Goal: Check status: Check status

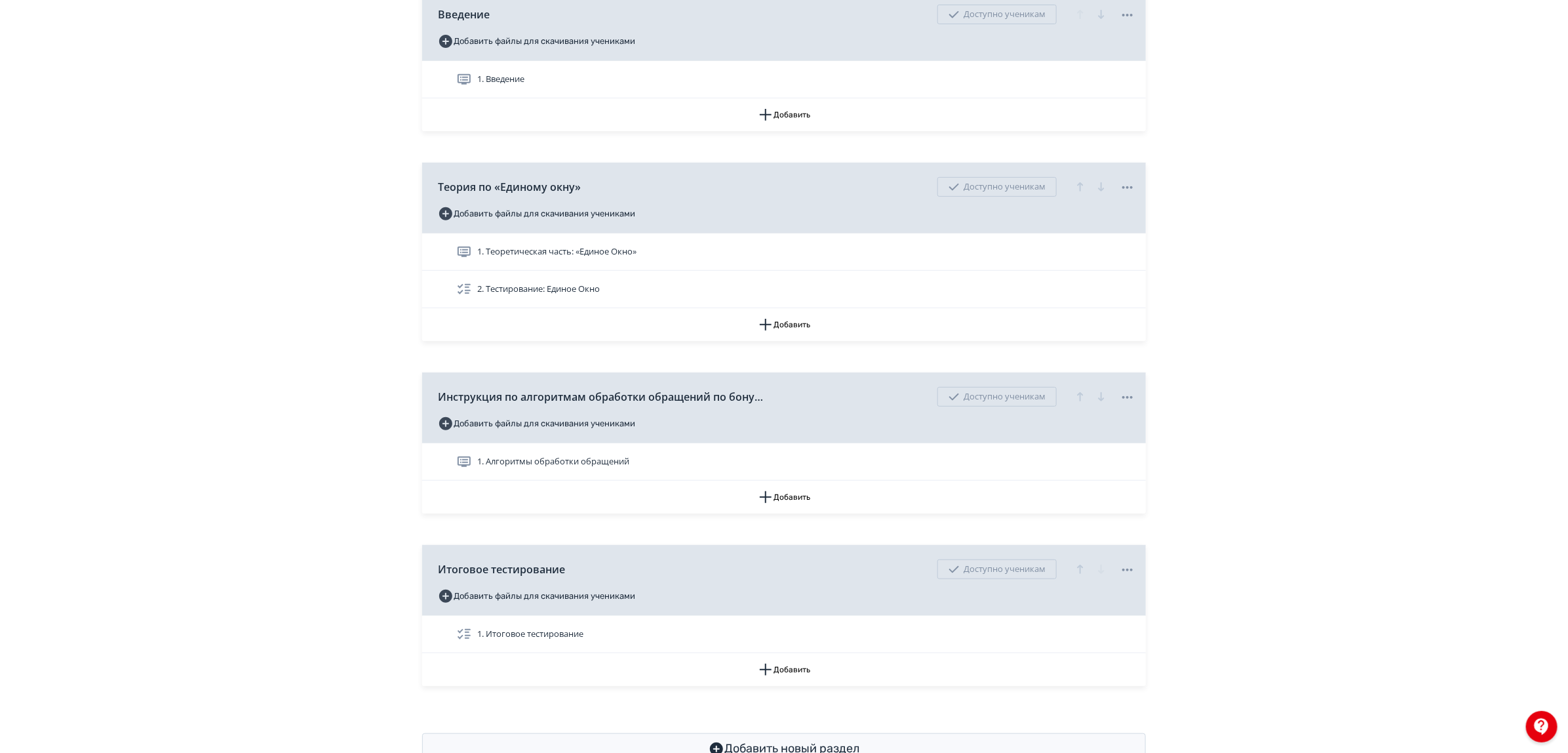
scroll to position [390, 0]
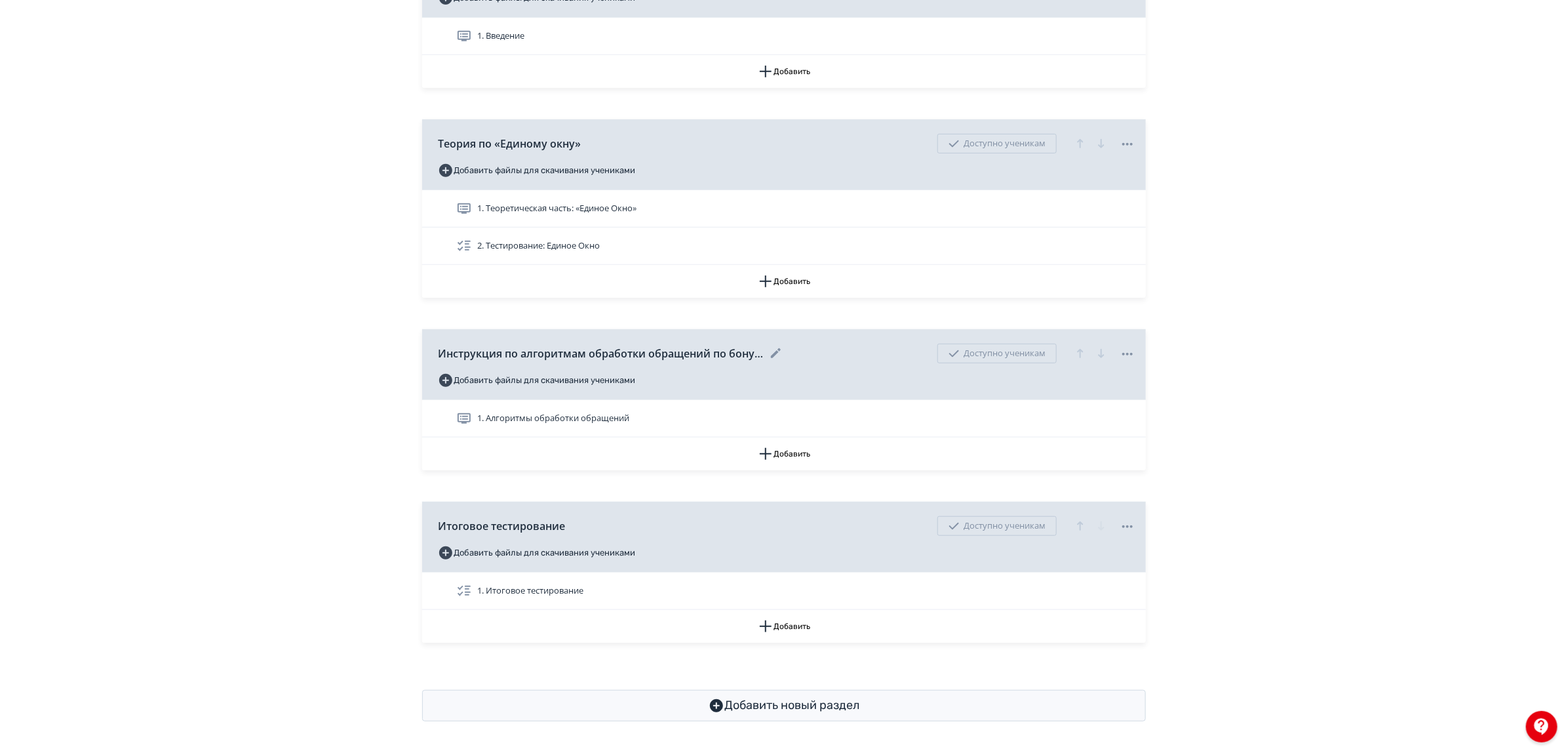
click at [1122, 357] on icon at bounding box center [1128, 354] width 15 height 15
click at [1120, 404] on div "Снять с публикации" at bounding box center [1130, 408] width 103 height 26
click at [1125, 528] on icon at bounding box center [1128, 526] width 15 height 15
click at [1116, 584] on div "Снять с публикации" at bounding box center [1130, 581] width 103 height 26
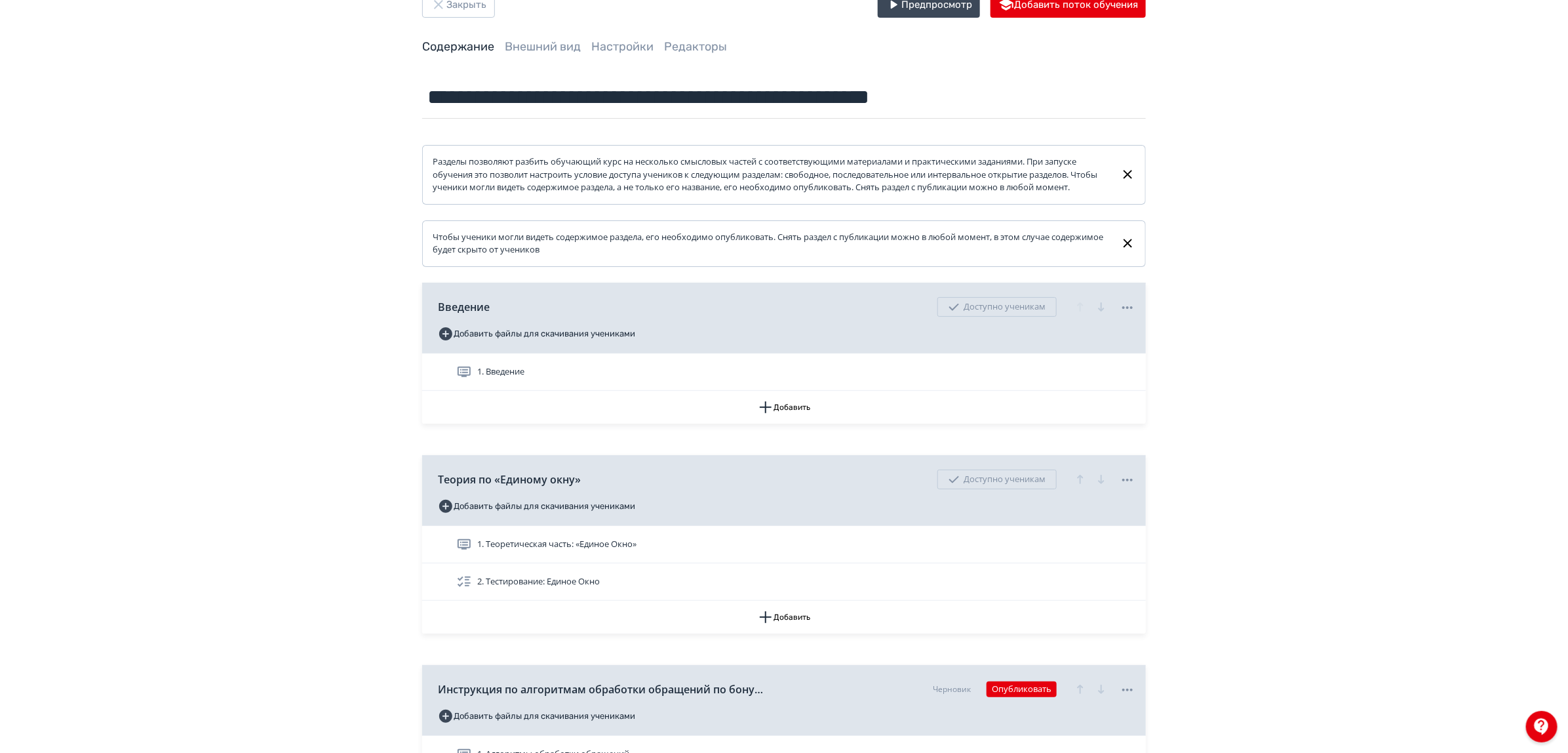
scroll to position [0, 0]
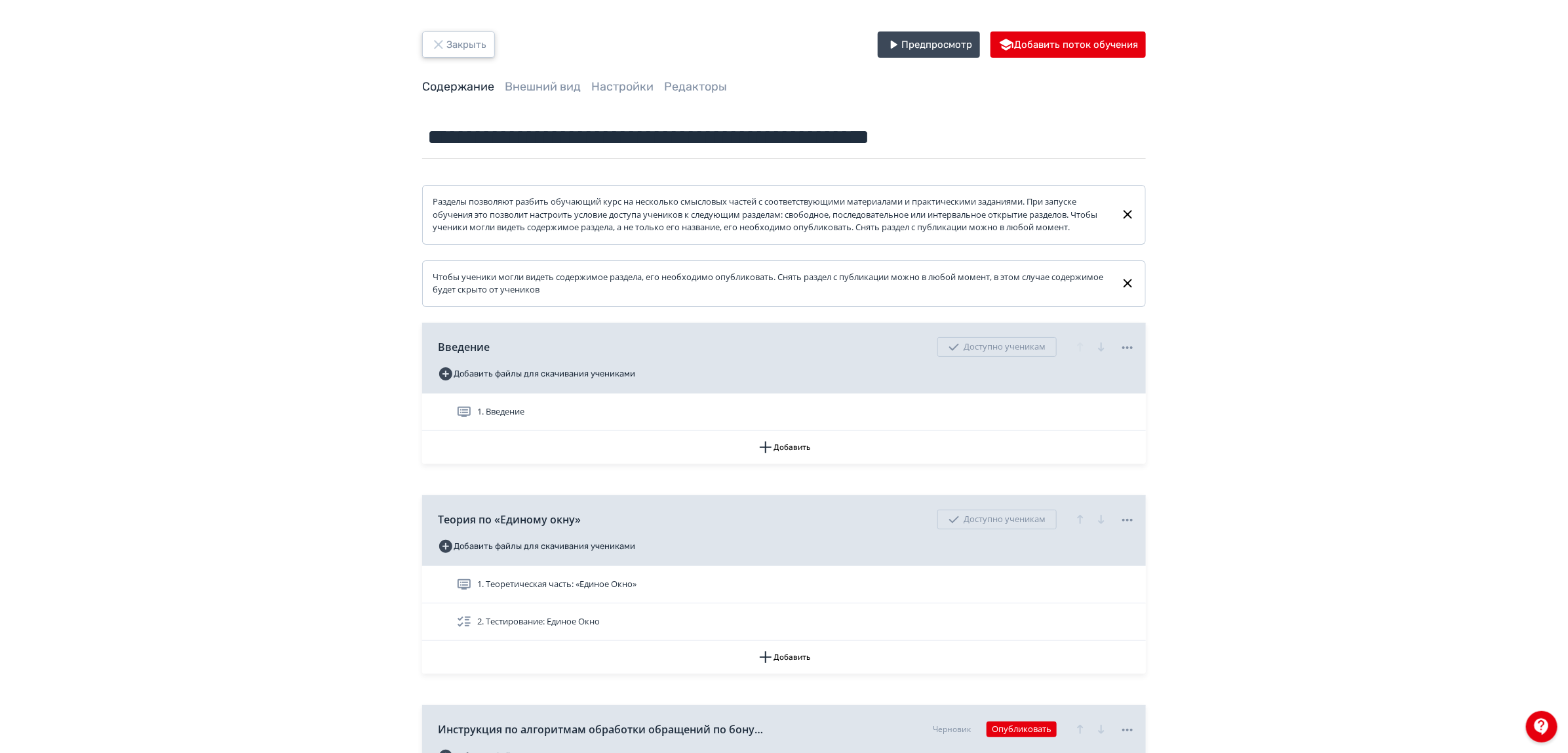
click at [438, 46] on icon "button" at bounding box center [437, 44] width 9 height 9
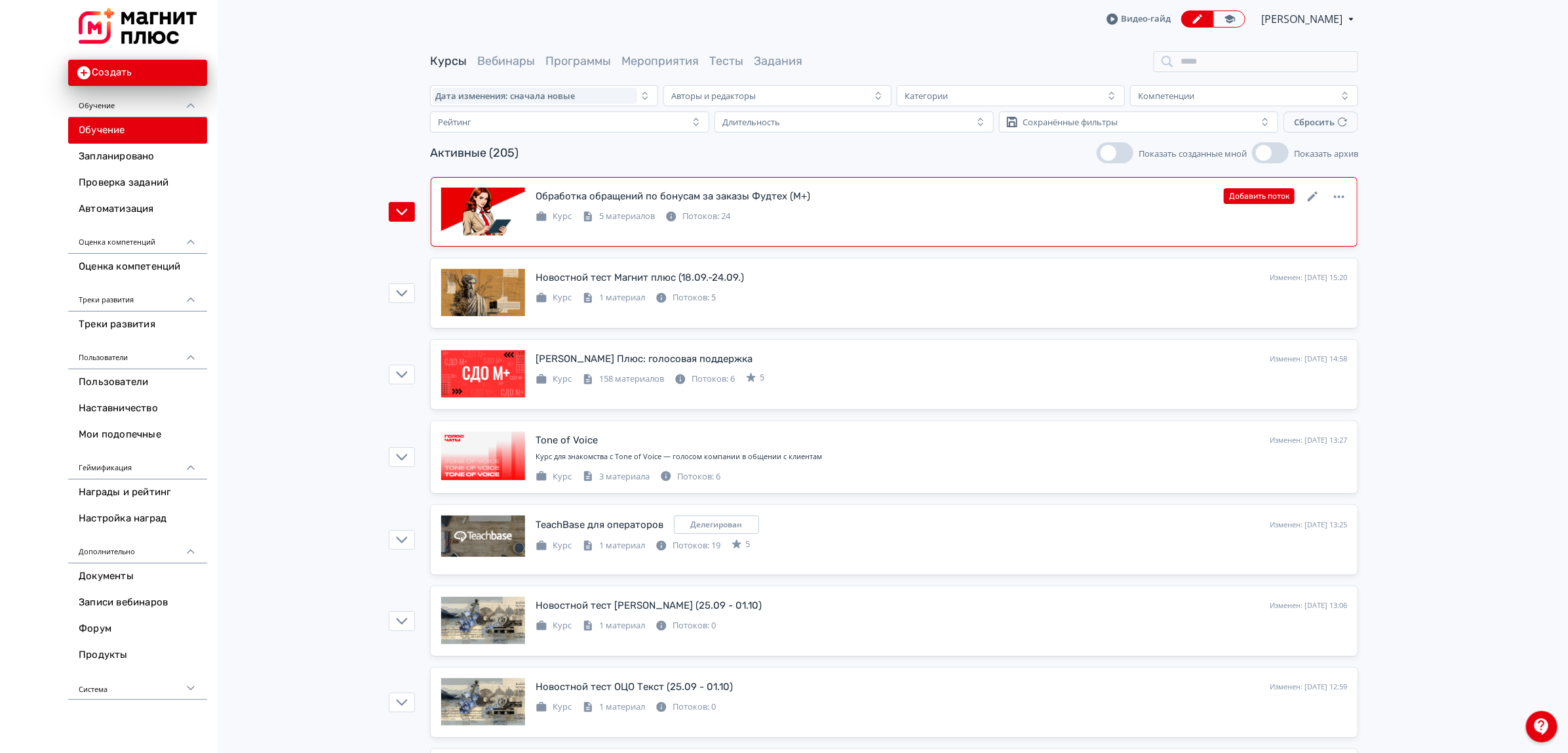
click at [723, 215] on div "Потоков: 24" at bounding box center [698, 216] width 65 height 13
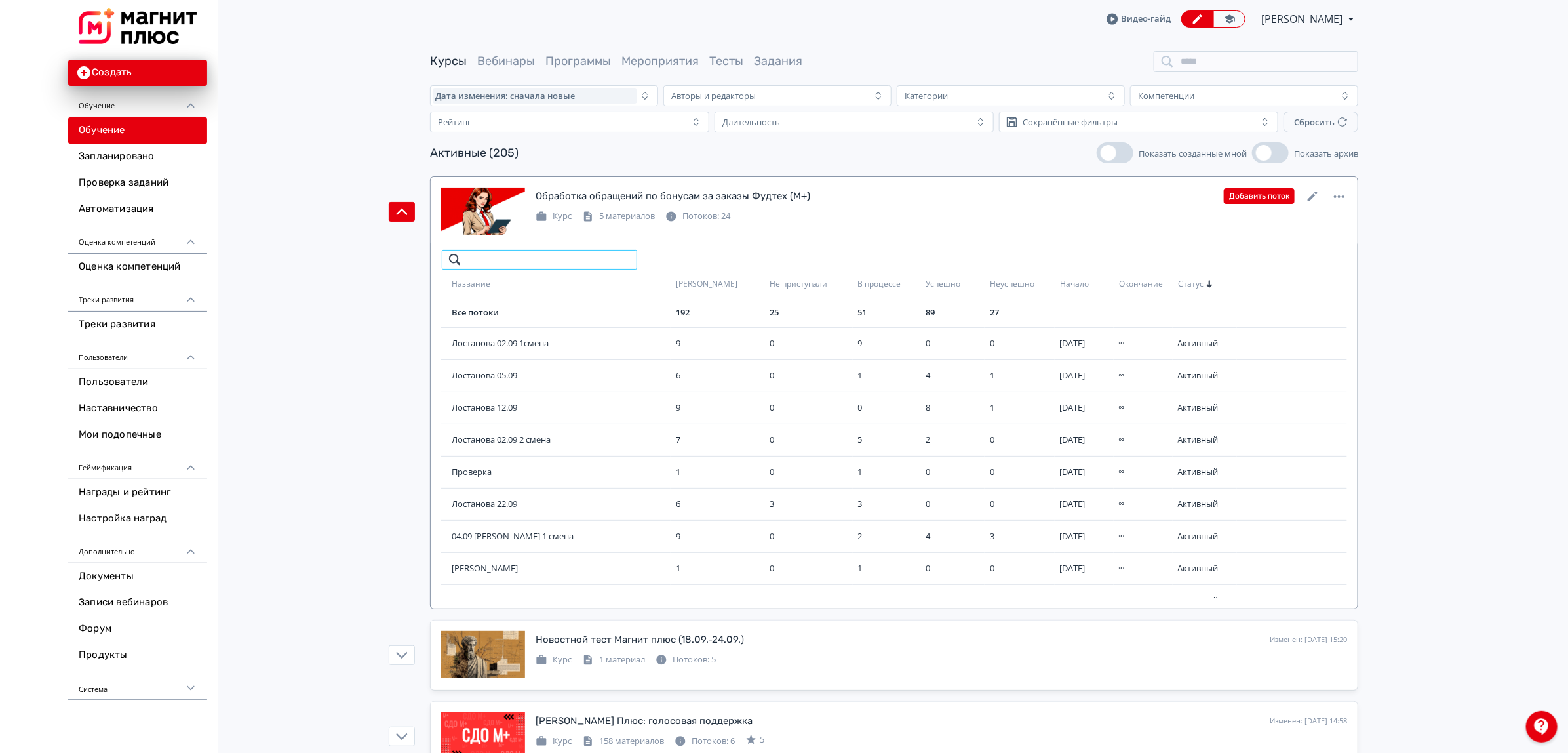
click at [549, 254] on input "search" at bounding box center [539, 259] width 196 height 21
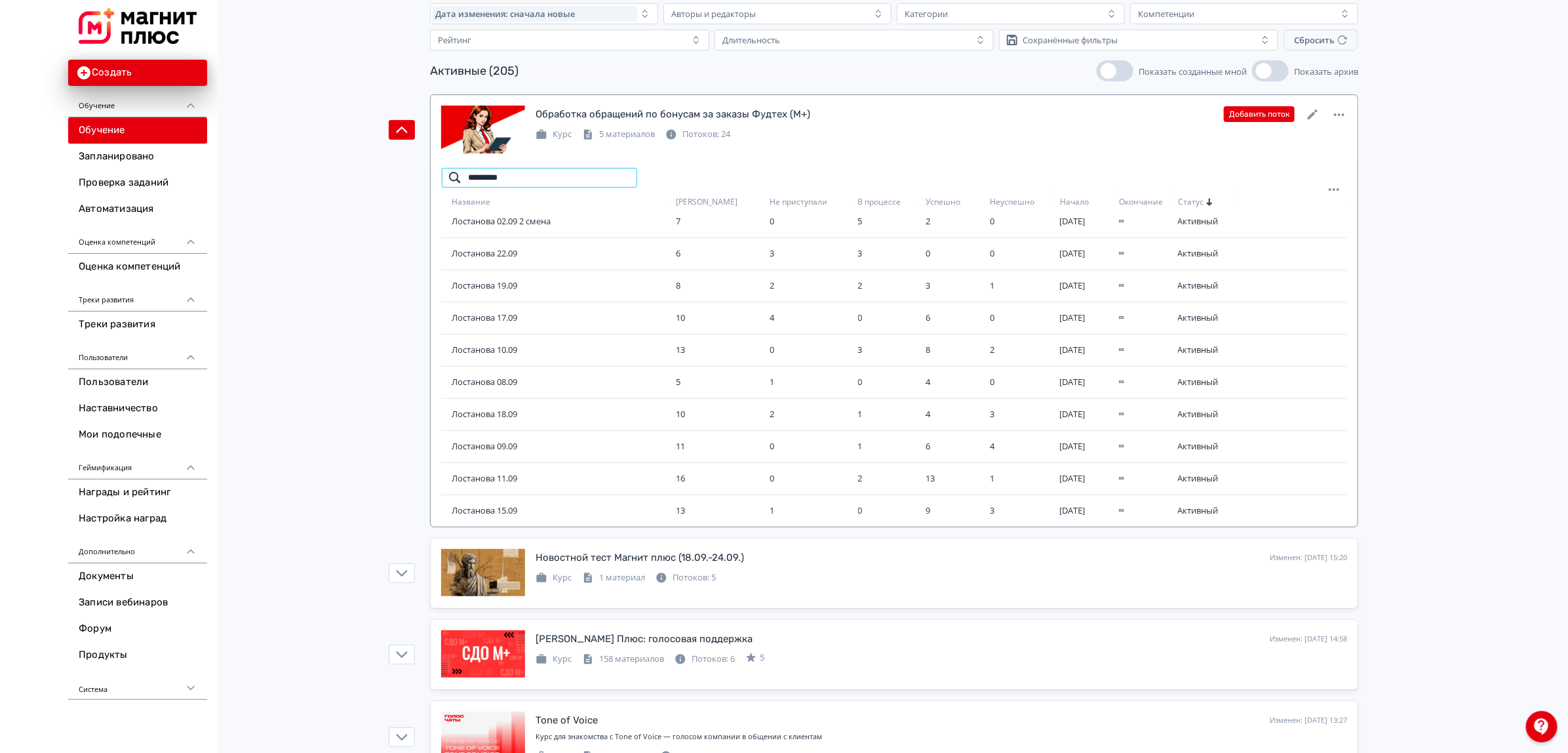
scroll to position [164, 0]
type input "*********"
click at [496, 223] on span "Лостанова 22.09" at bounding box center [560, 226] width 219 height 13
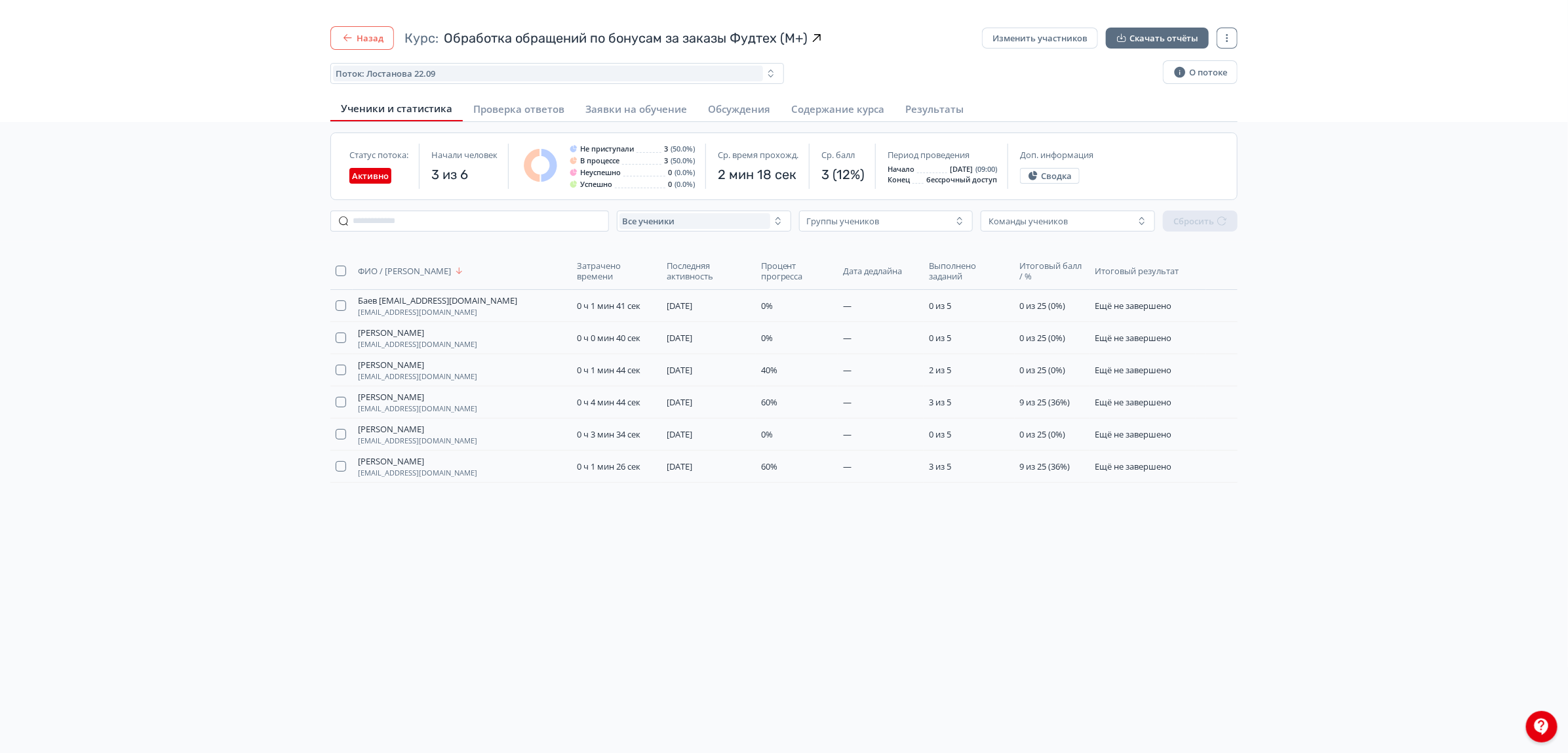
click at [365, 32] on button "Назад" at bounding box center [362, 38] width 63 height 24
